Goal: Task Accomplishment & Management: Use online tool/utility

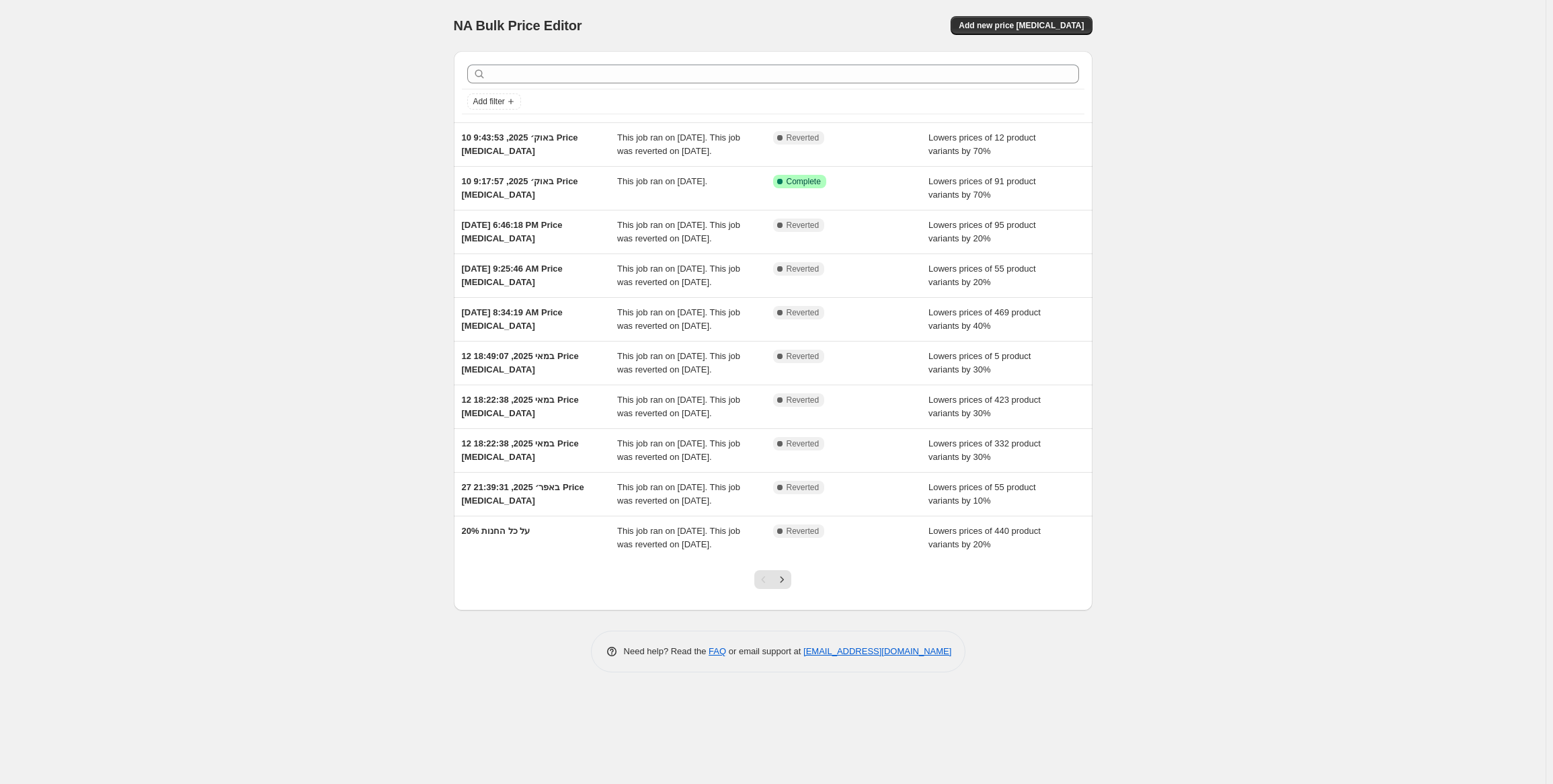
click at [121, 366] on div "NA Bulk Price Editor. This page is ready NA Bulk Price Editor Add new price cha…" at bounding box center [773, 392] width 1546 height 784
